Goal: Find specific page/section: Find specific page/section

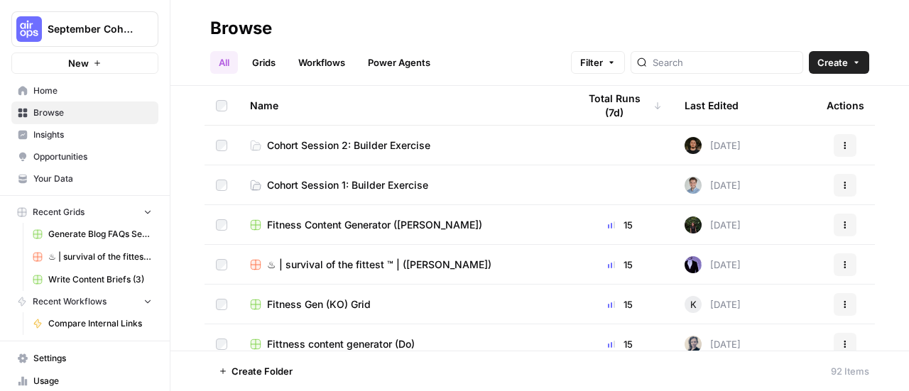
scroll to position [26, 0]
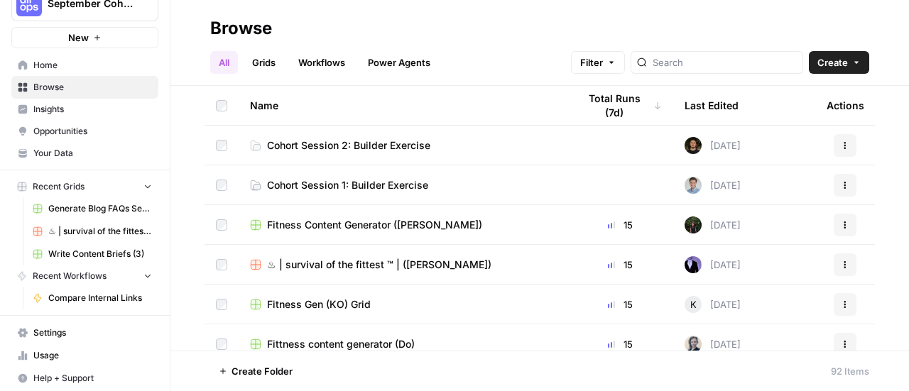
click at [403, 187] on span "Cohort Session 1: Builder Exercise" at bounding box center [347, 185] width 161 height 14
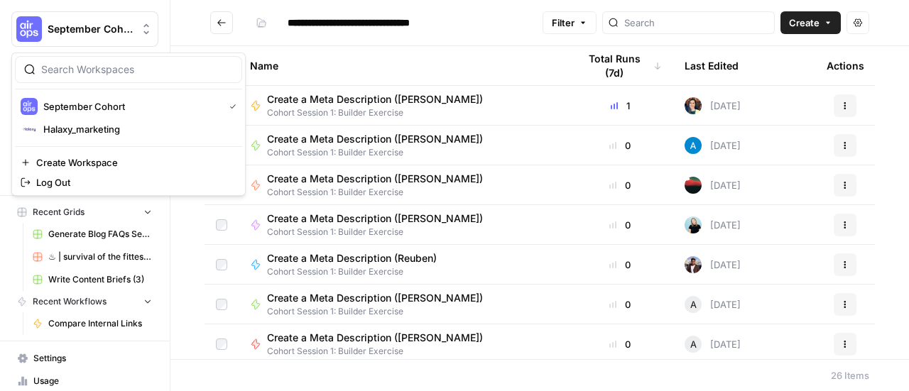
click at [78, 28] on span "September Cohort" at bounding box center [91, 29] width 86 height 14
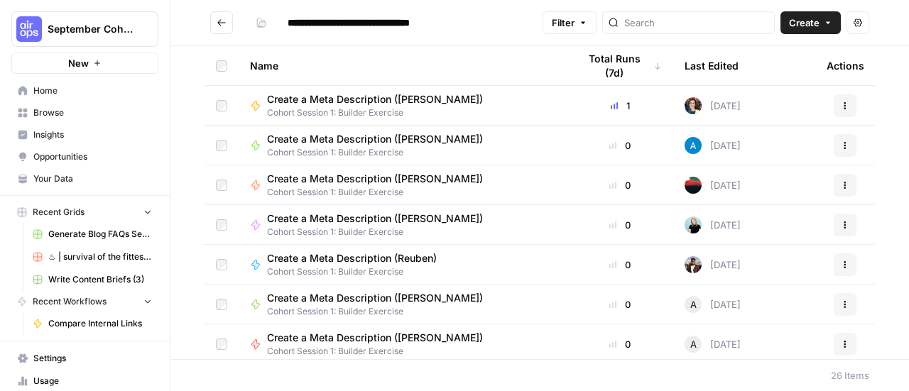
click at [43, 87] on span "Home" at bounding box center [92, 91] width 119 height 13
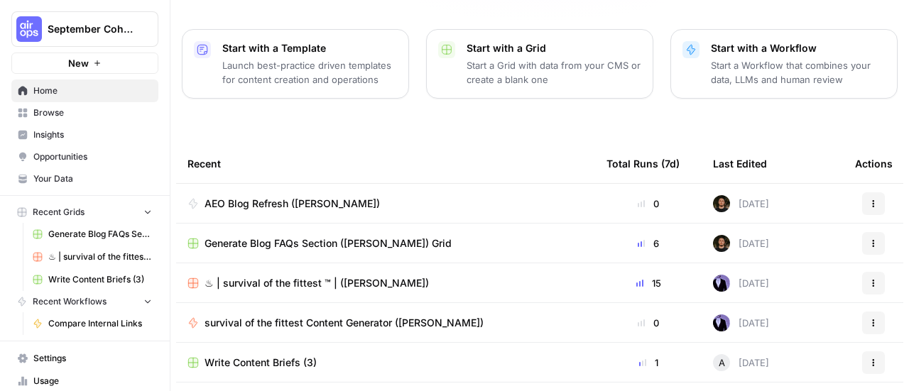
scroll to position [261, 0]
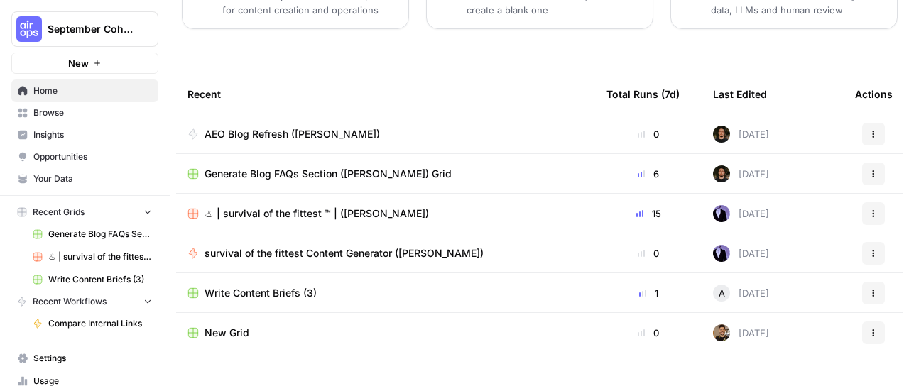
click at [248, 167] on span "Generate Blog FAQs Section ([PERSON_NAME]) Grid" at bounding box center [328, 174] width 247 height 14
